Goal: Check status: Check status

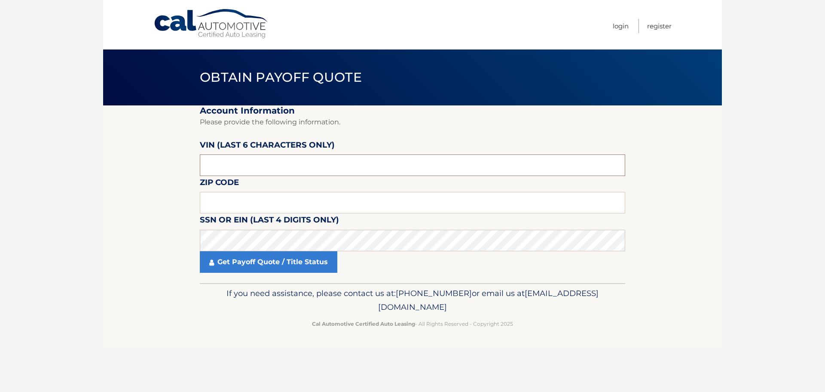
click at [238, 163] on input "text" at bounding box center [412, 164] width 425 height 21
click at [266, 163] on input "text" at bounding box center [412, 164] width 425 height 21
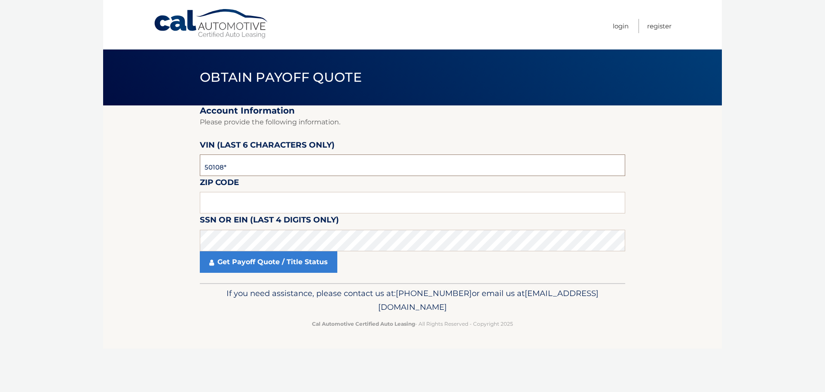
type input "501087"
click at [269, 199] on input "text" at bounding box center [412, 202] width 425 height 21
type input "7018"
drag, startPoint x: 256, startPoint y: 207, endPoint x: 164, endPoint y: 207, distance: 92.4
click at [164, 207] on section "Account Information Please provide the following information. [PERSON_NAME] (la…" at bounding box center [412, 193] width 619 height 177
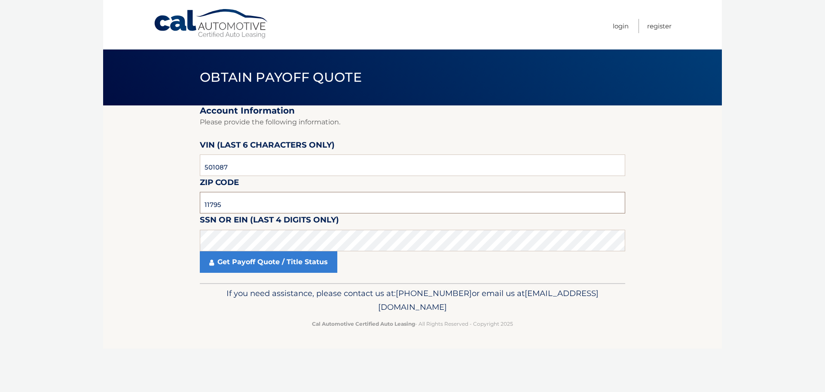
type input "11795"
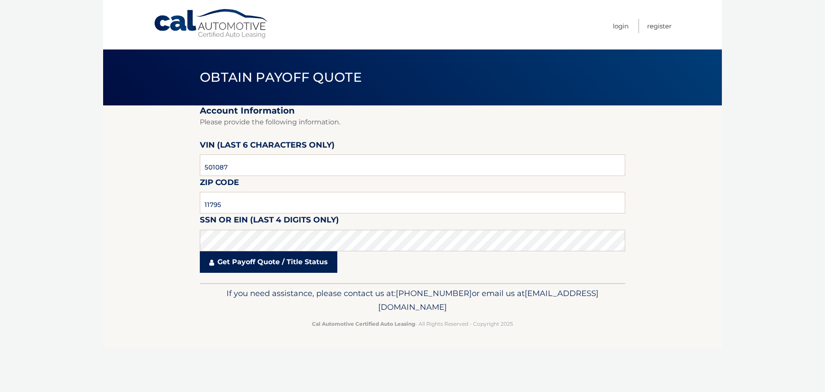
click at [271, 263] on link "Get Payoff Quote / Title Status" at bounding box center [269, 261] width 138 height 21
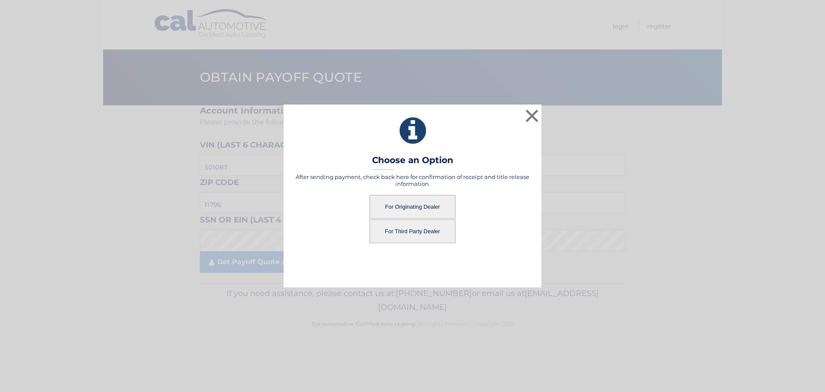
click at [423, 203] on button "For Originating Dealer" at bounding box center [413, 207] width 86 height 24
click at [403, 206] on button "For Originating Dealer" at bounding box center [413, 207] width 86 height 24
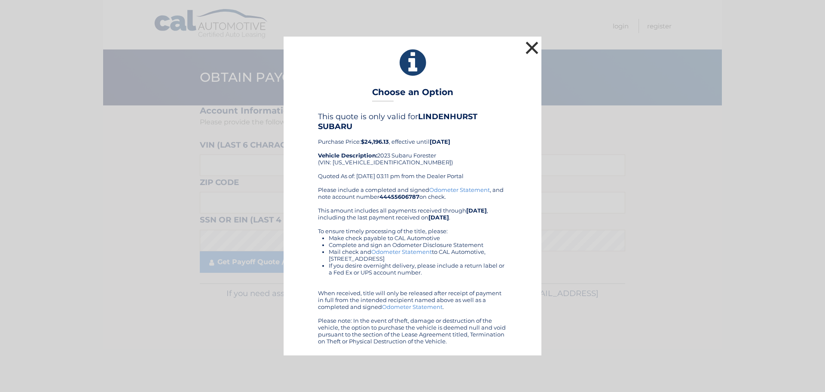
click at [530, 44] on button "×" at bounding box center [531, 47] width 17 height 17
